Goal: Navigation & Orientation: Find specific page/section

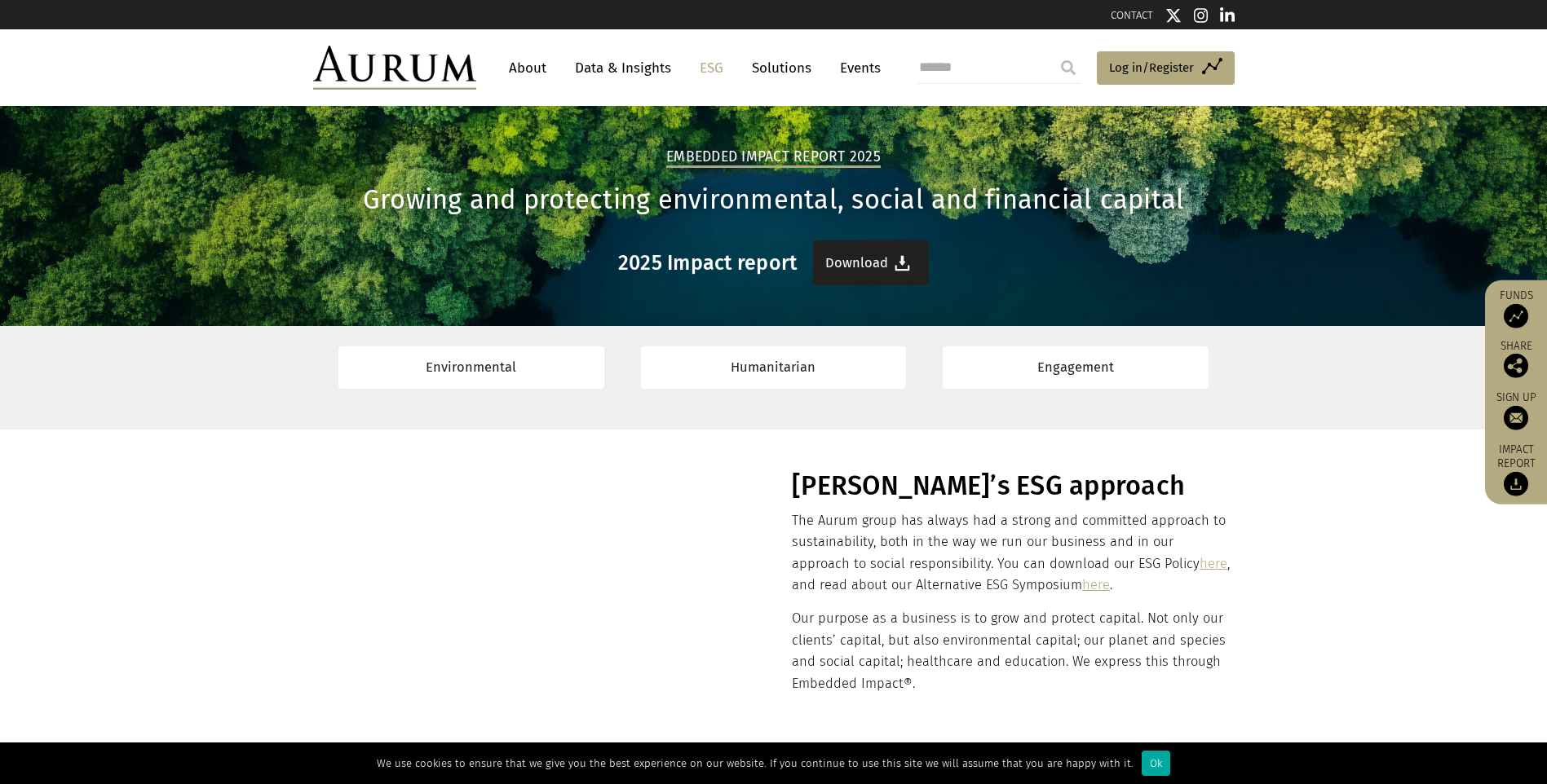
click at [889, 265] on link "Download" at bounding box center [870, 263] width 115 height 45
click at [542, 72] on link "About" at bounding box center [527, 68] width 54 height 30
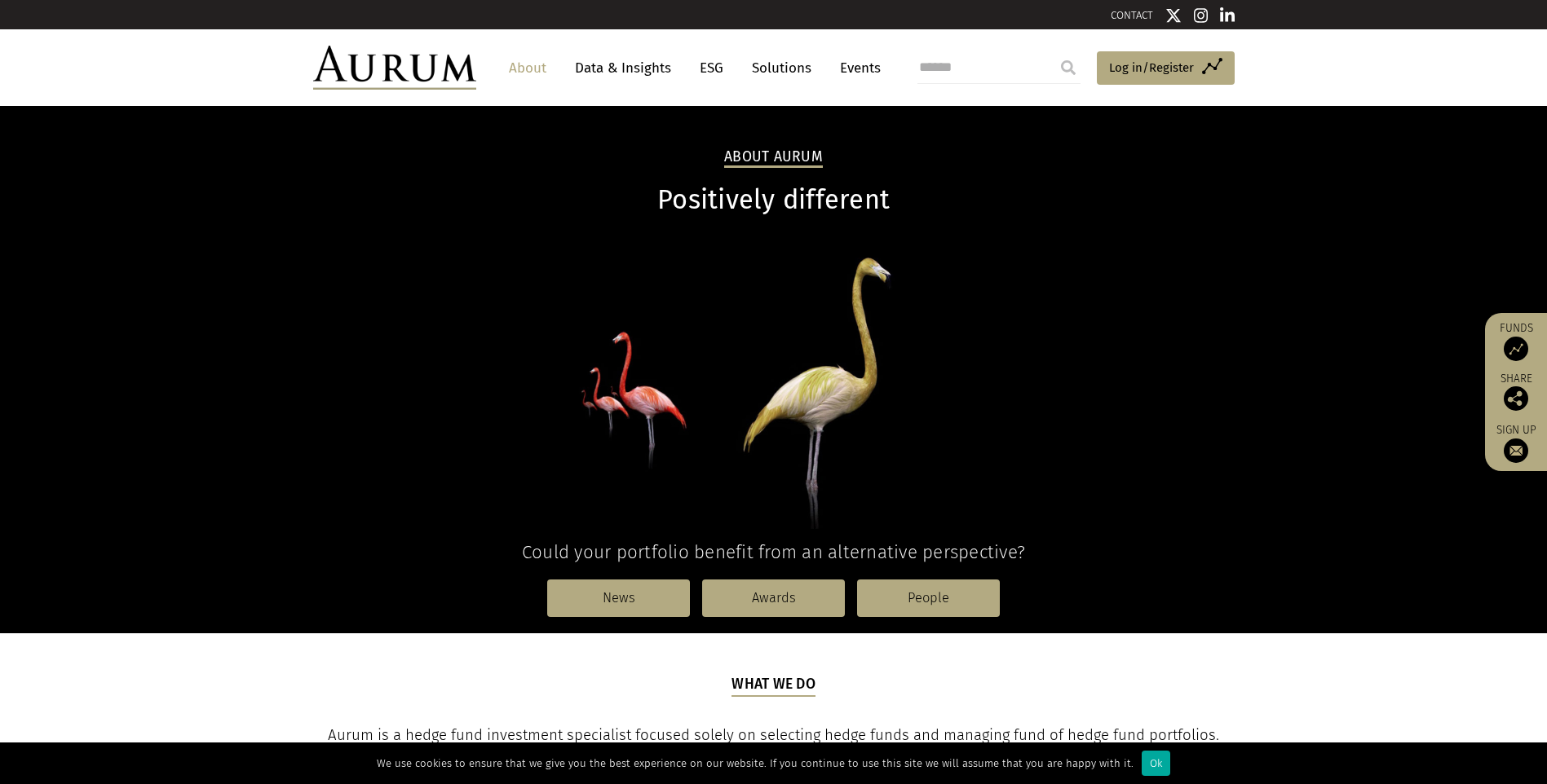
click at [633, 67] on link "Data & Insights" at bounding box center [623, 68] width 112 height 30
